Goal: Navigation & Orientation: Go to known website

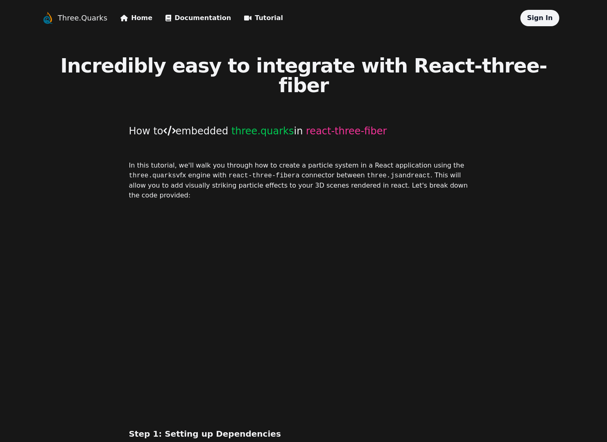
click at [64, 20] on link "Three.Quarks" at bounding box center [83, 17] width 50 height 11
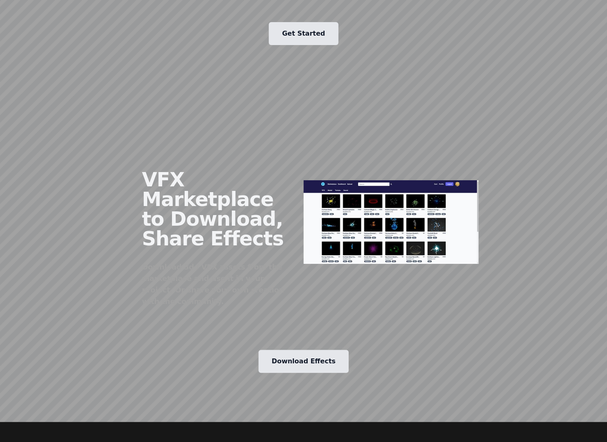
scroll to position [1033, 0]
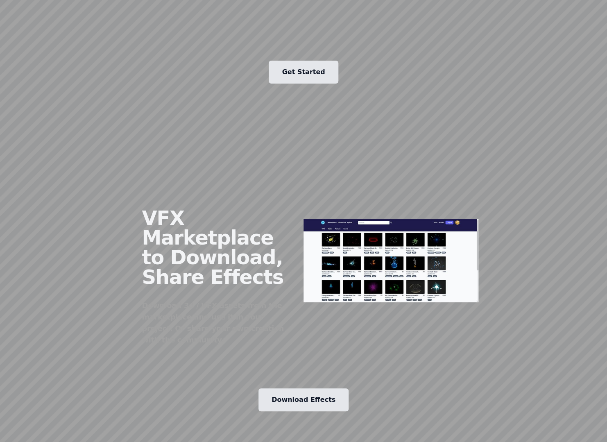
click at [311, 388] on link "Download Effects" at bounding box center [303, 399] width 90 height 23
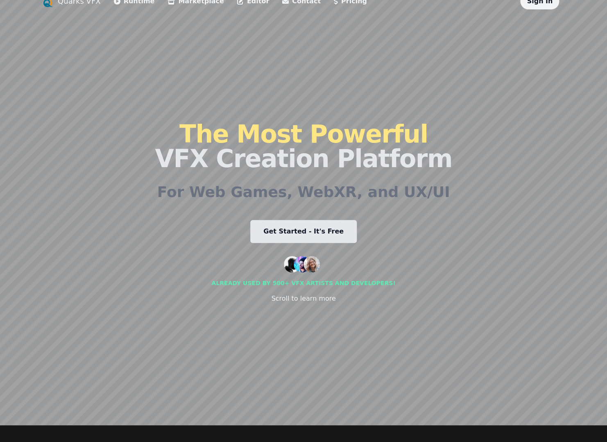
scroll to position [0, 0]
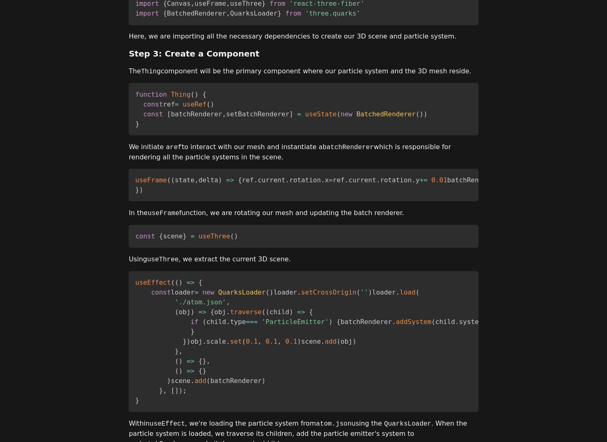
scroll to position [541, 0]
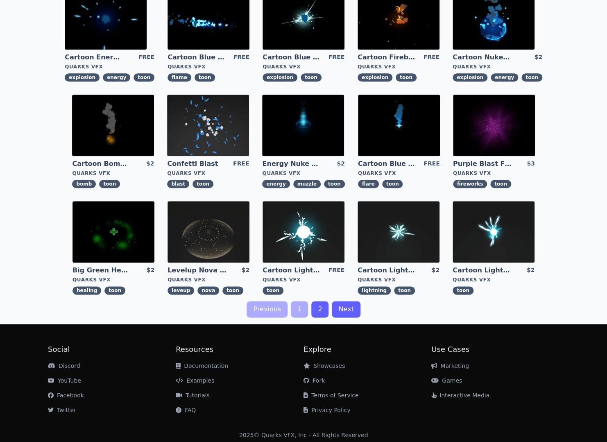
scroll to position [182, 0]
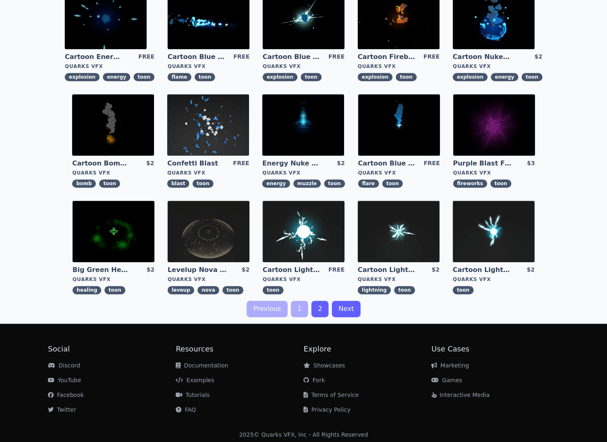
click at [326, 308] on link "2" at bounding box center [319, 308] width 17 height 16
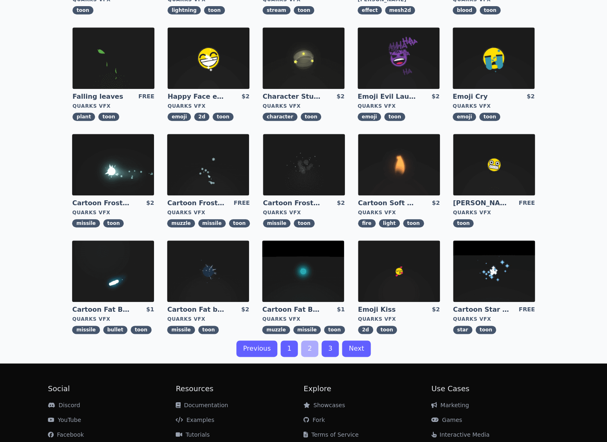
scroll to position [148, 0]
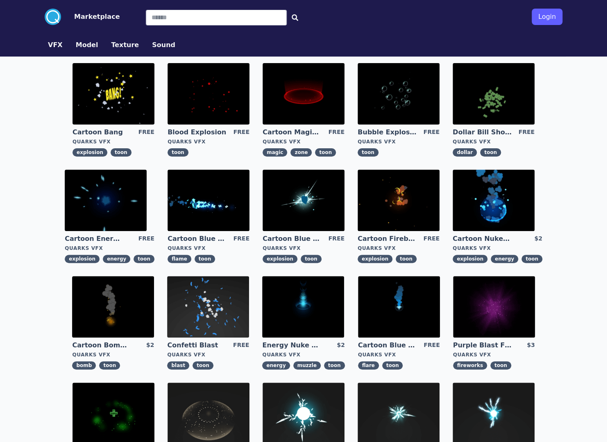
scroll to position [0, 0]
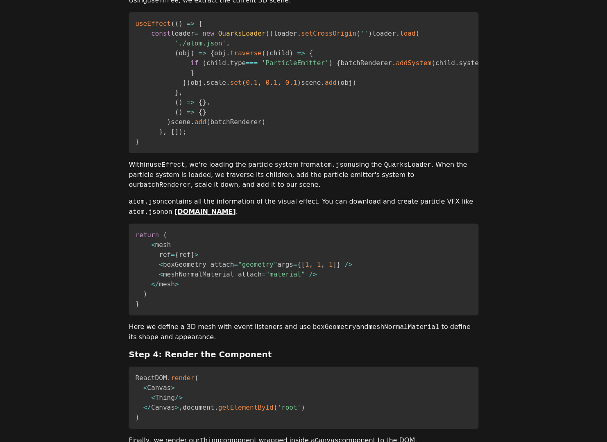
scroll to position [1130, 0]
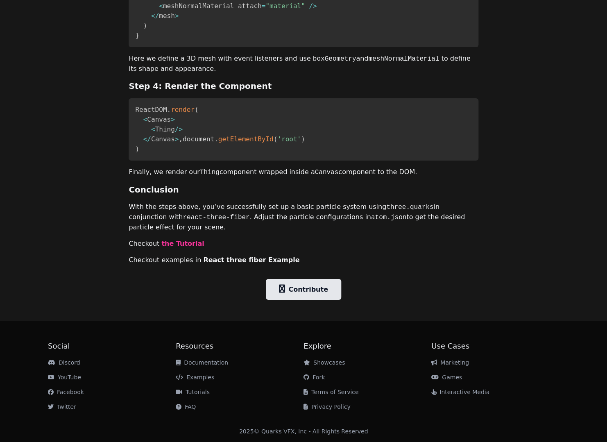
click at [66, 363] on link "Discord" at bounding box center [64, 362] width 32 height 7
click at [59, 361] on link "Discord" at bounding box center [64, 362] width 32 height 7
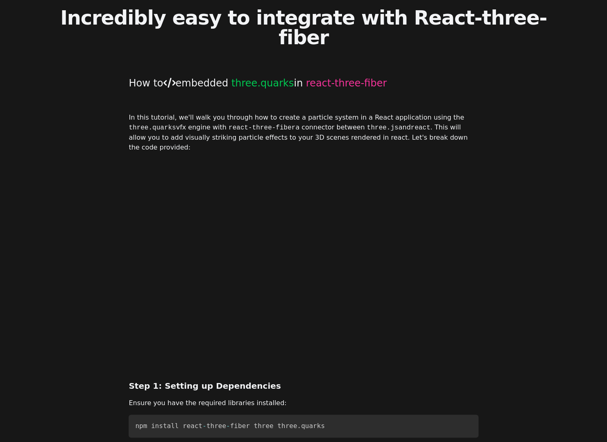
scroll to position [0, 0]
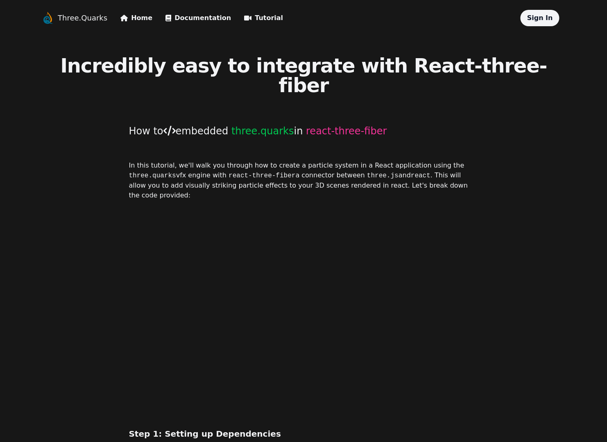
click at [122, 17] on icon at bounding box center [123, 18] width 7 height 7
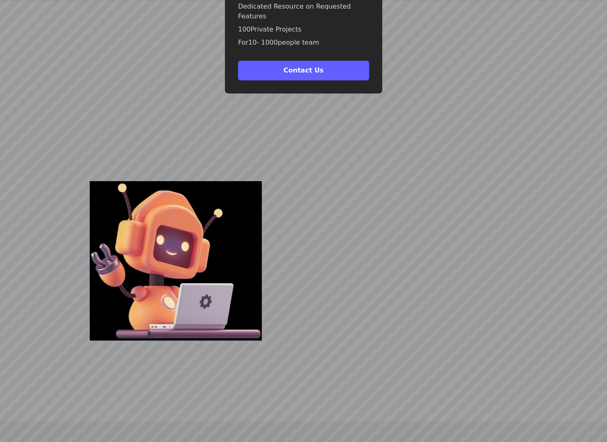
scroll to position [2564, 0]
